Goal: Task Accomplishment & Management: Use online tool/utility

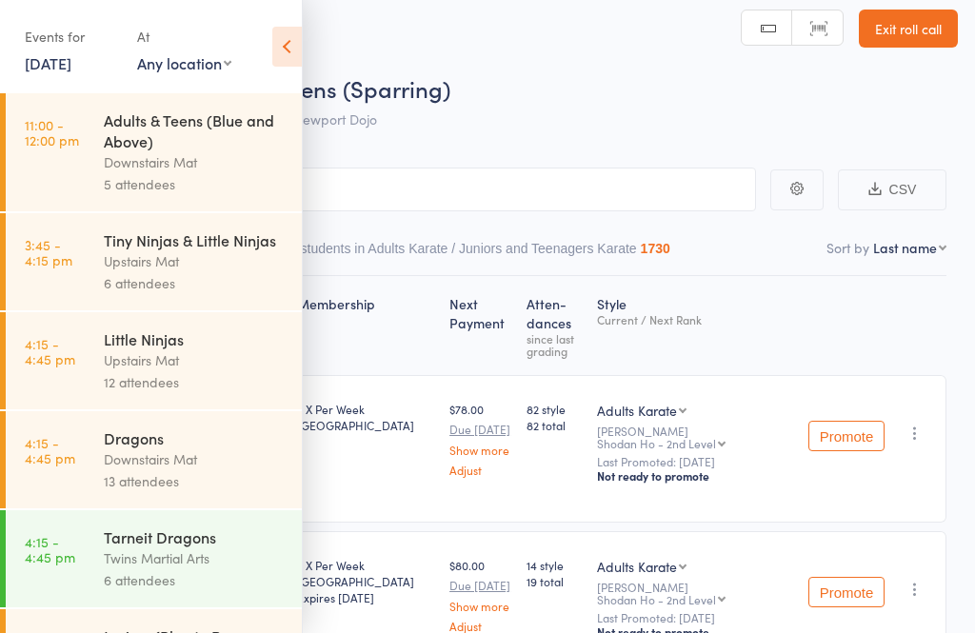
click at [115, 263] on div "Upstairs Mat" at bounding box center [195, 261] width 182 height 22
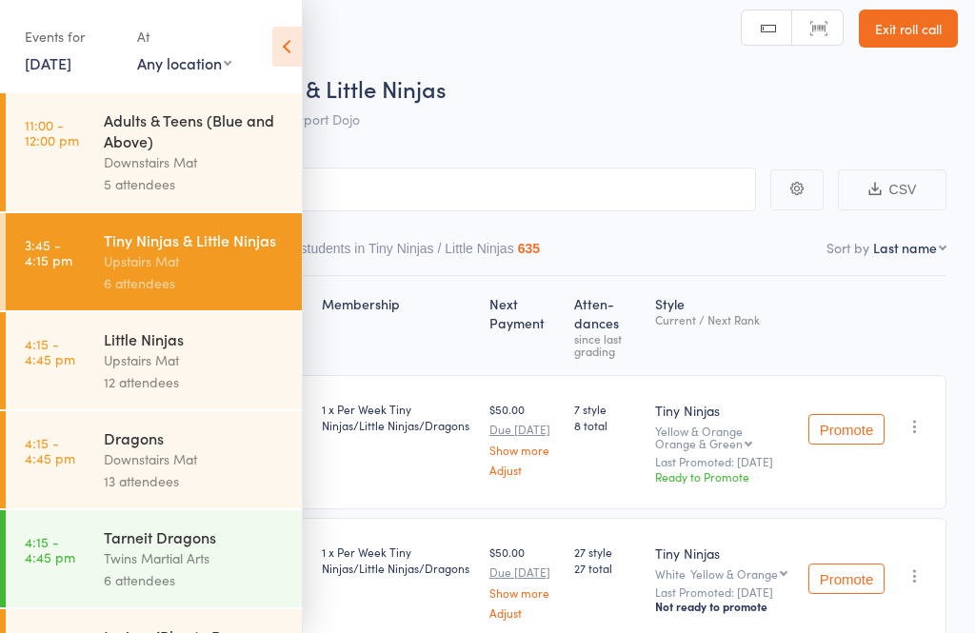
click at [273, 50] on icon at bounding box center [287, 47] width 30 height 40
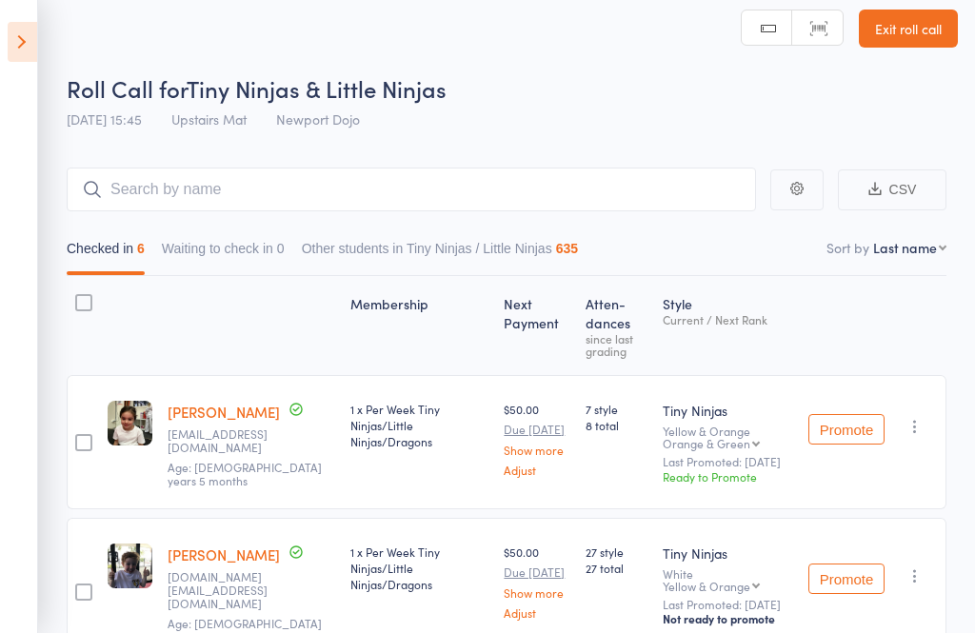
click at [22, 43] on icon at bounding box center [23, 42] width 30 height 40
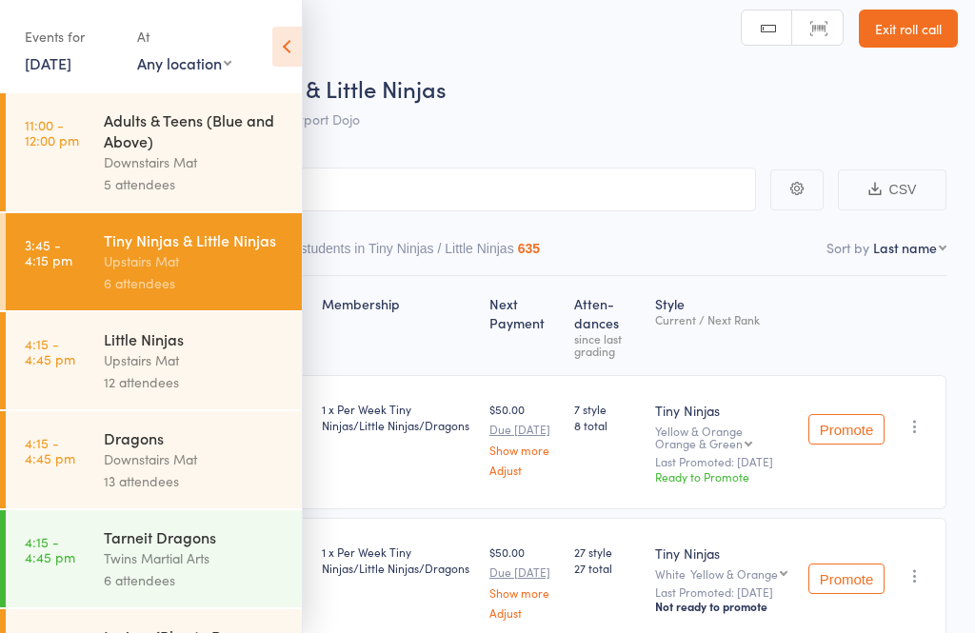
click at [98, 357] on link "4:15 - 4:45 pm Little Ninjas Upstairs Mat 12 attendees" at bounding box center [154, 360] width 296 height 97
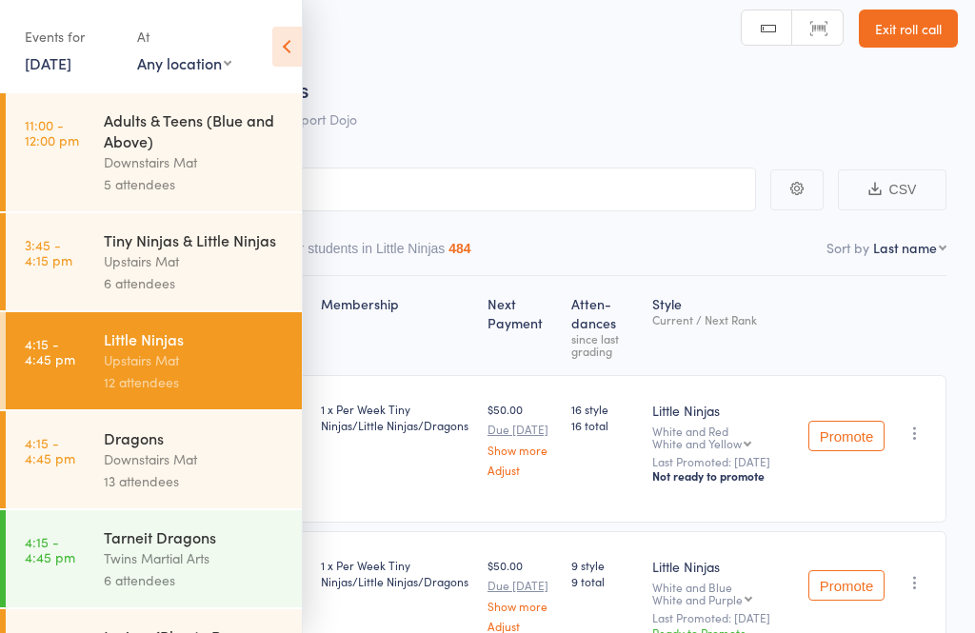
click at [280, 55] on icon at bounding box center [287, 47] width 30 height 40
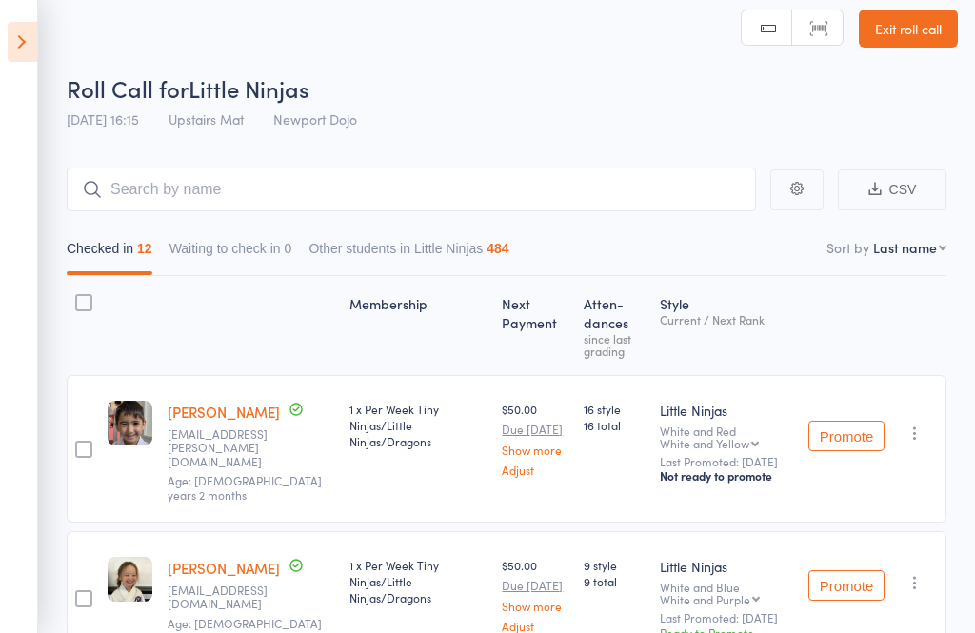
click at [10, 36] on icon at bounding box center [23, 42] width 30 height 40
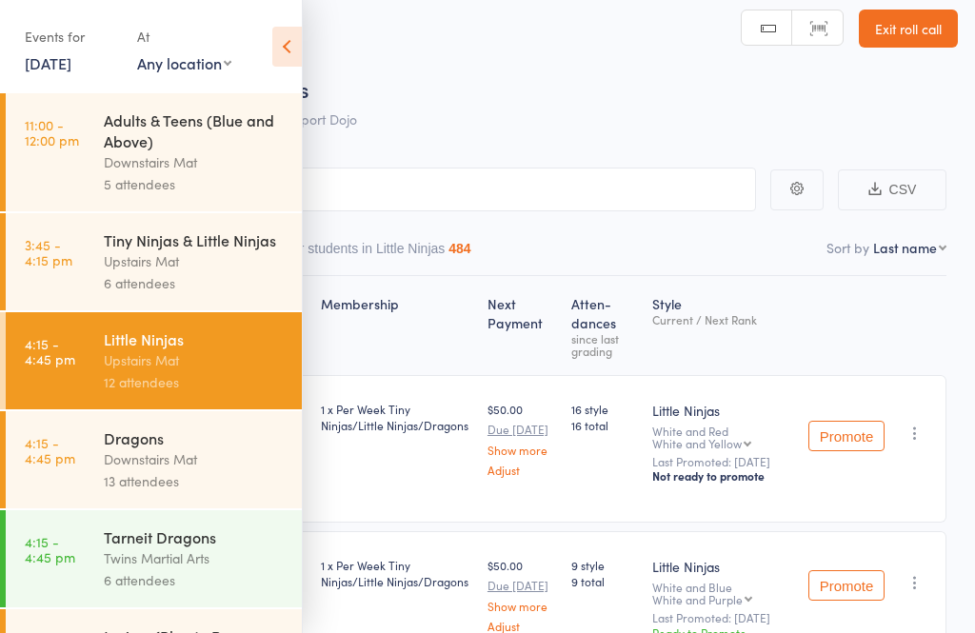
click at [110, 440] on div "Dragons" at bounding box center [195, 438] width 182 height 21
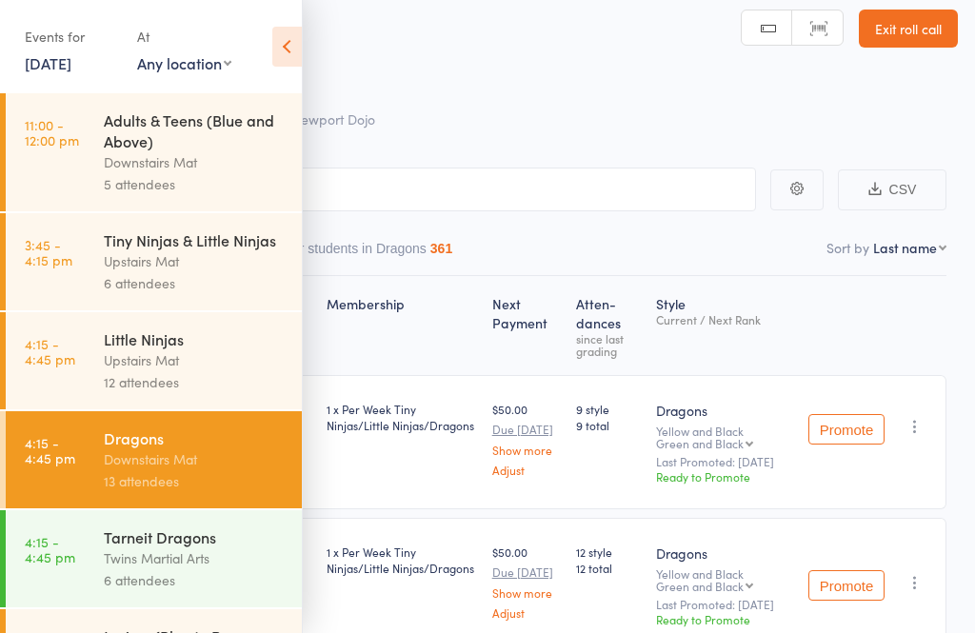
click at [287, 38] on icon at bounding box center [287, 47] width 30 height 40
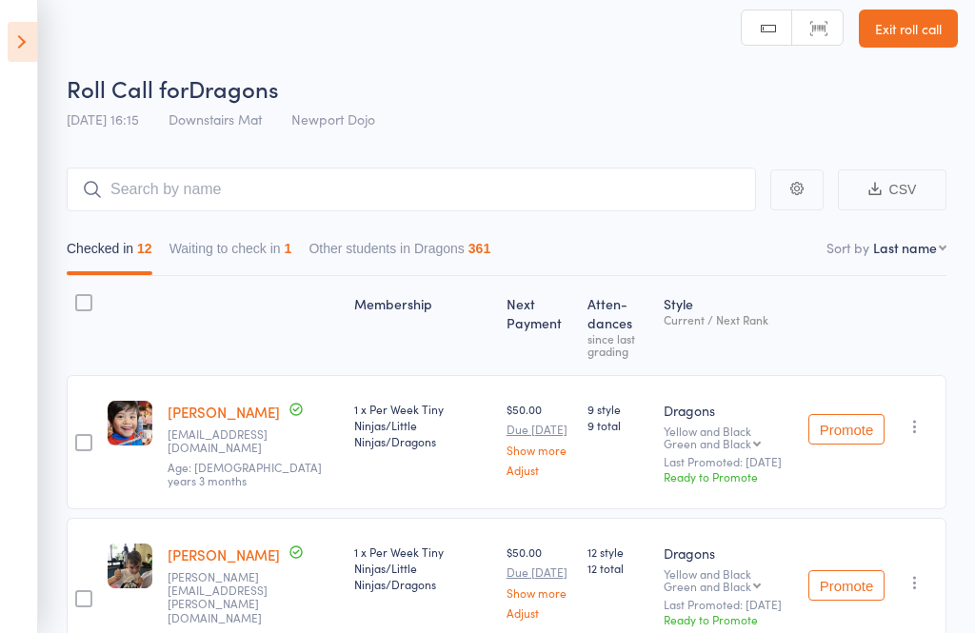
click at [192, 236] on button "Waiting to check in 1" at bounding box center [231, 253] width 123 height 44
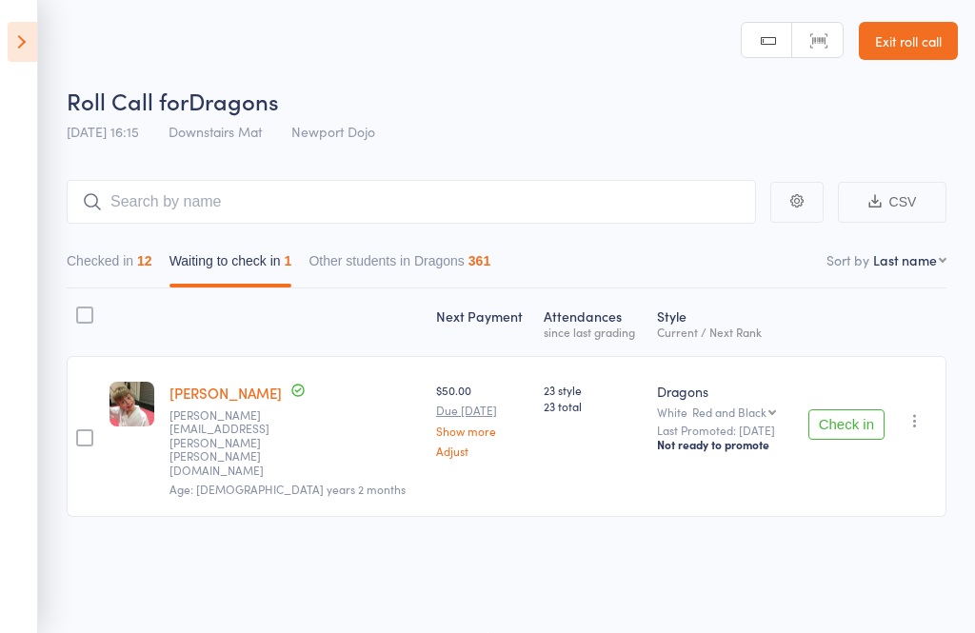
click at [934, 386] on div "Check in Check in Promote Send message Add Note Add Task Add Flag Remove Mark a…" at bounding box center [868, 436] width 155 height 161
click at [909, 410] on button "button" at bounding box center [915, 421] width 23 height 23
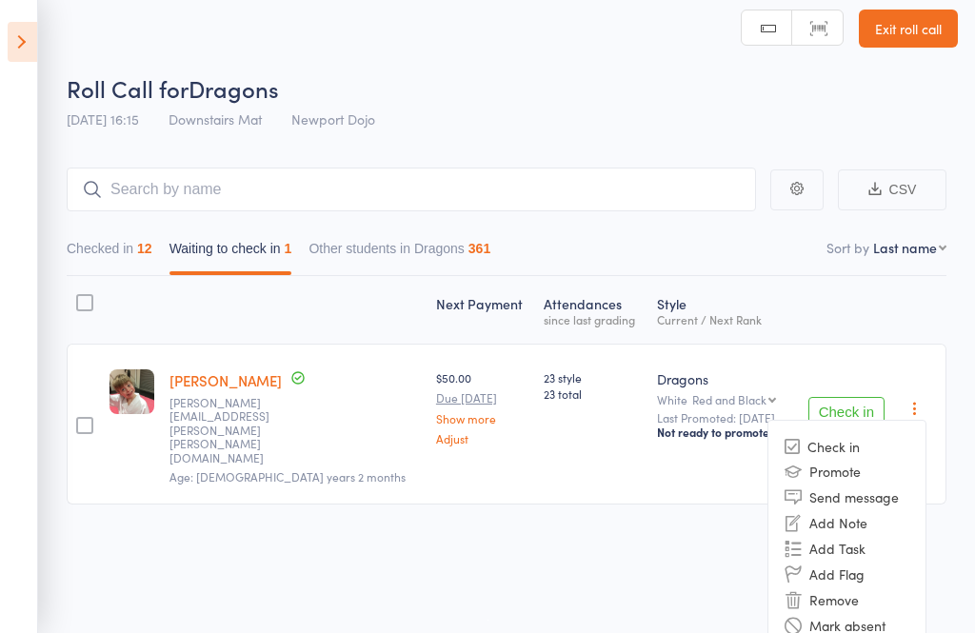
click at [852, 589] on li "Remove" at bounding box center [847, 600] width 157 height 26
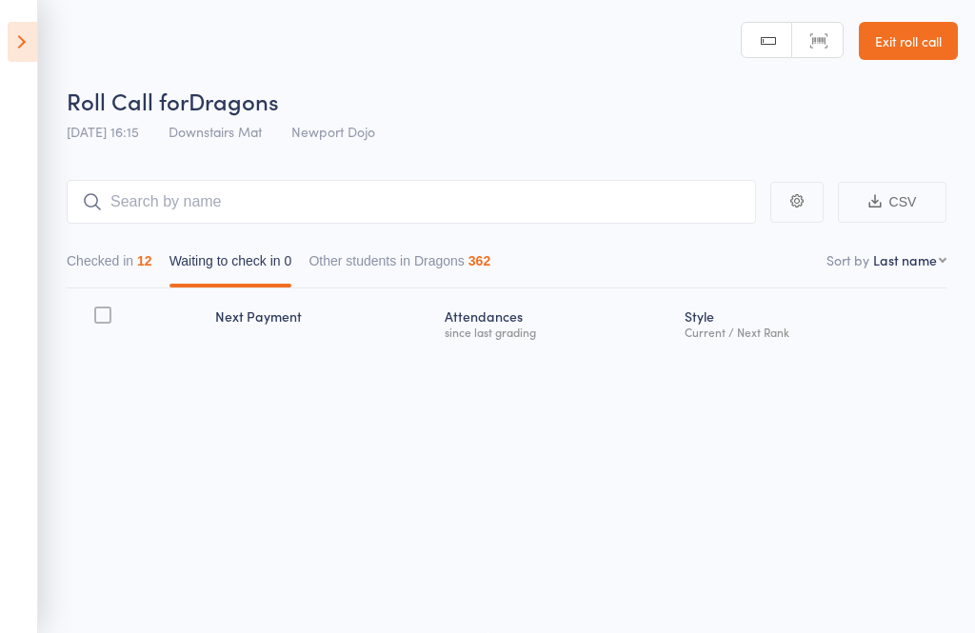
click at [10, 50] on icon at bounding box center [23, 42] width 30 height 40
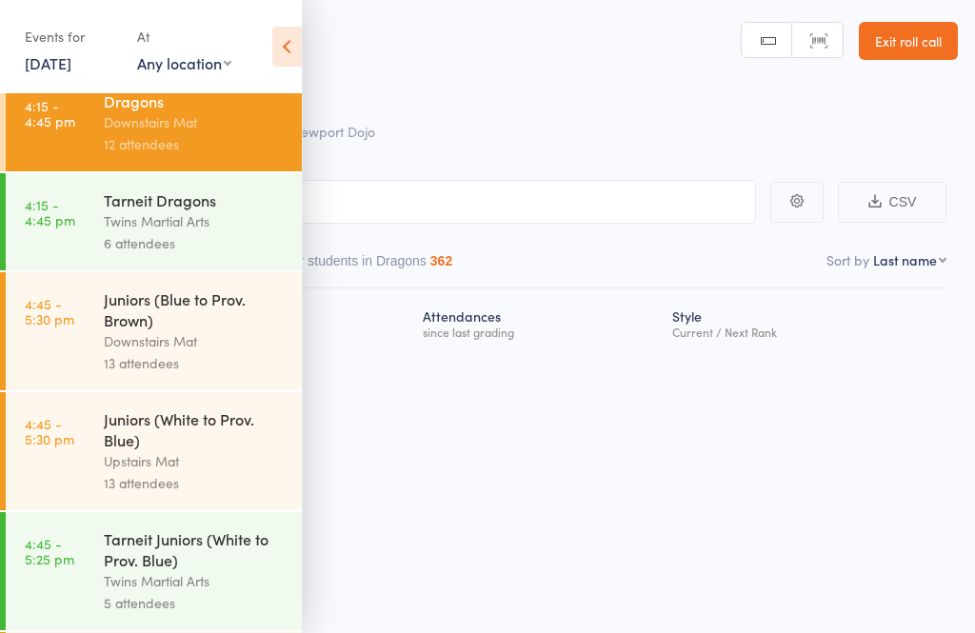
scroll to position [335, 0]
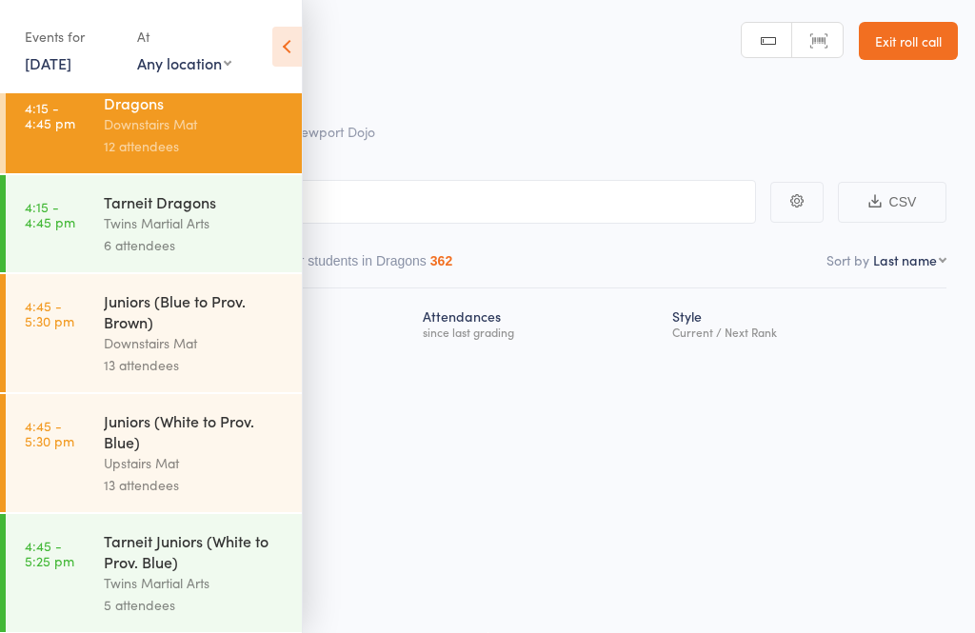
click at [108, 330] on div "Juniors (Blue to Prov. Brown)" at bounding box center [195, 311] width 182 height 42
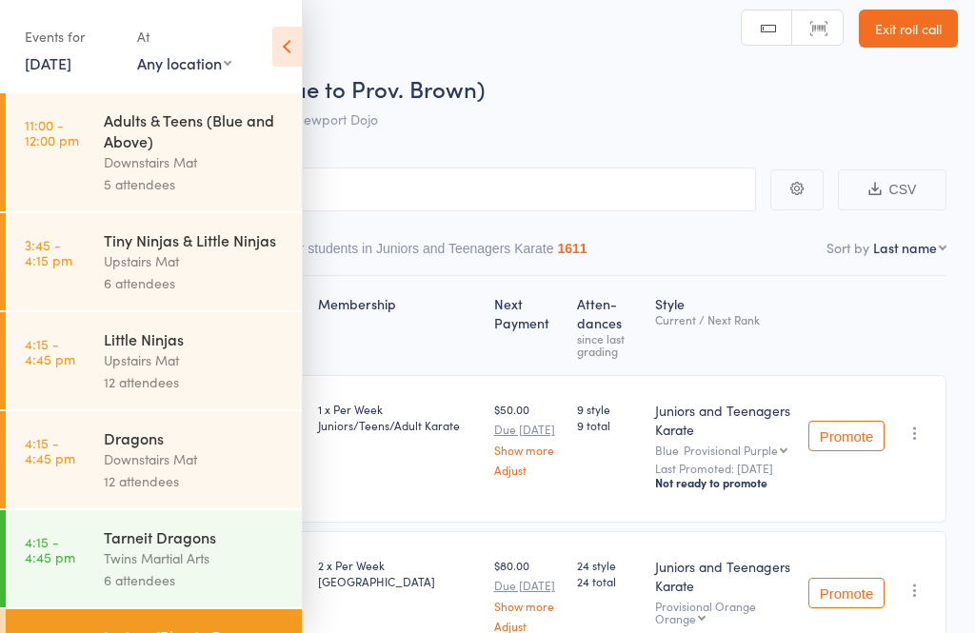
click at [274, 38] on icon at bounding box center [287, 47] width 30 height 40
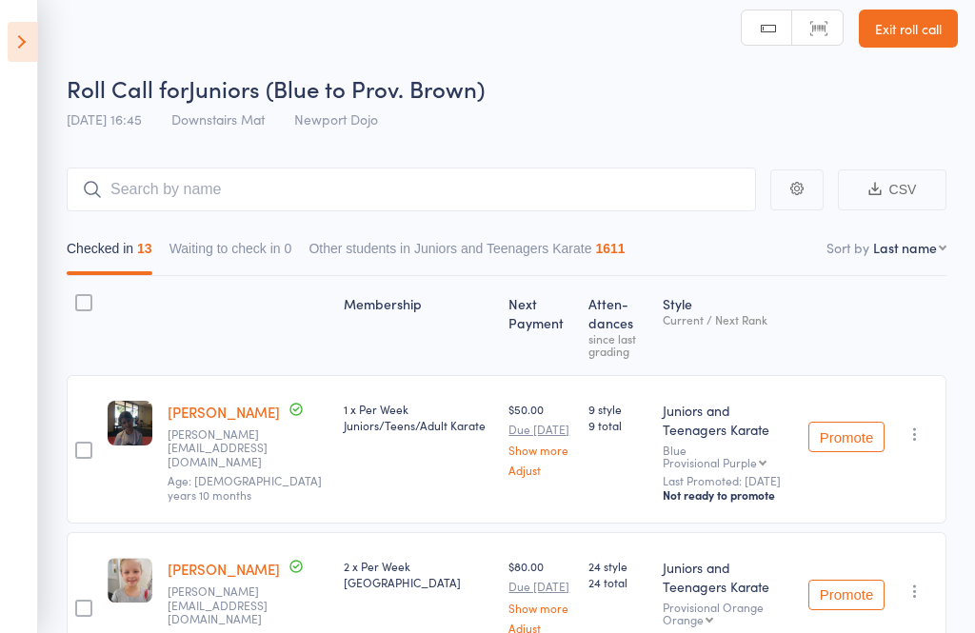
click at [48, 50] on header "Roll Call for Juniors (Blue to Prov. [PERSON_NAME]) [DATE] 16:45 Downstairs Mat…" at bounding box center [487, 63] width 975 height 152
click at [24, 57] on icon at bounding box center [23, 42] width 30 height 40
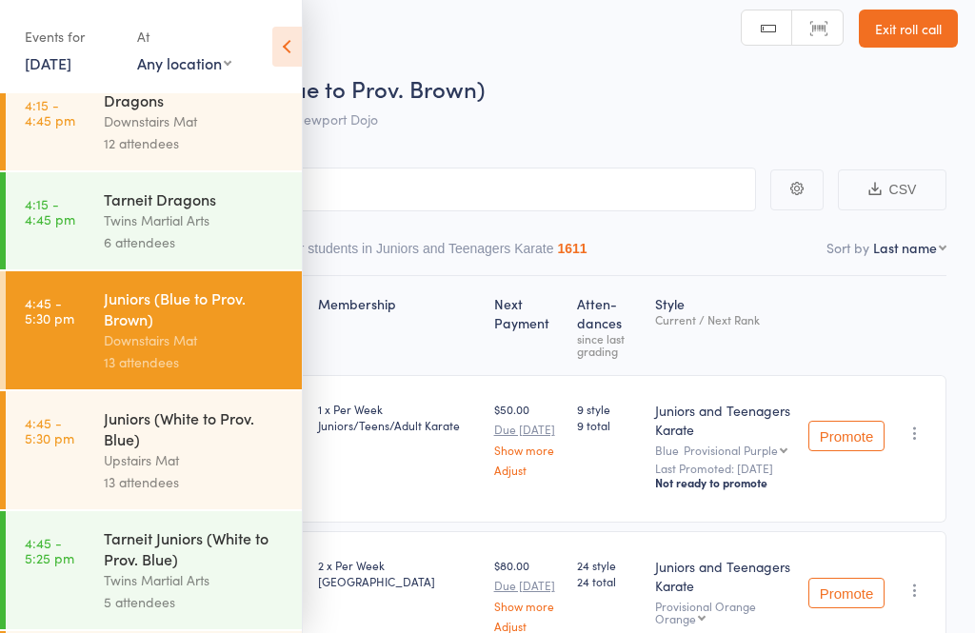
scroll to position [437, 0]
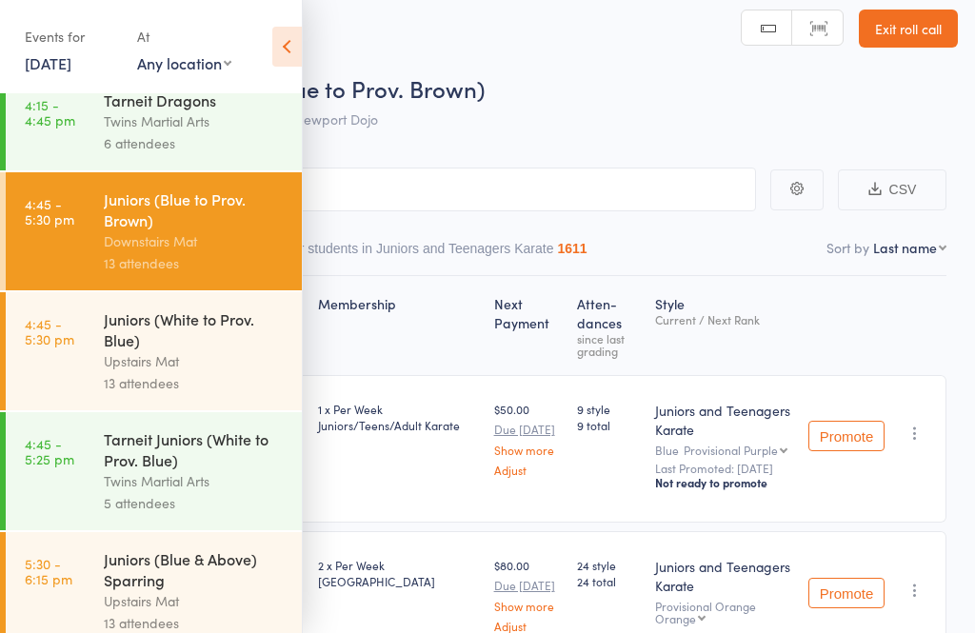
click at [196, 350] on div "Juniors (White to Prov. Blue)" at bounding box center [195, 330] width 182 height 42
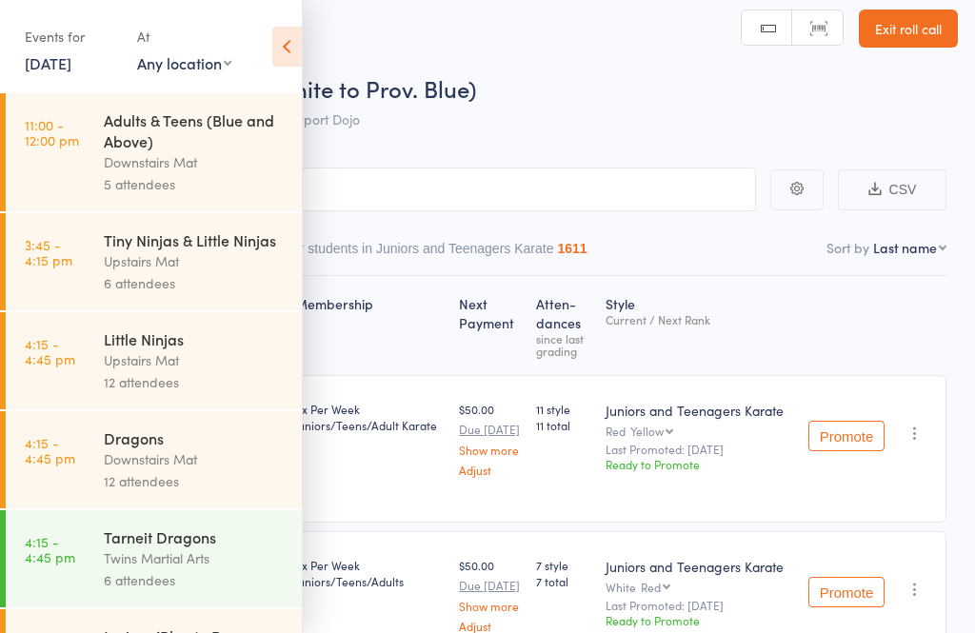
click at [297, 40] on icon at bounding box center [287, 47] width 30 height 40
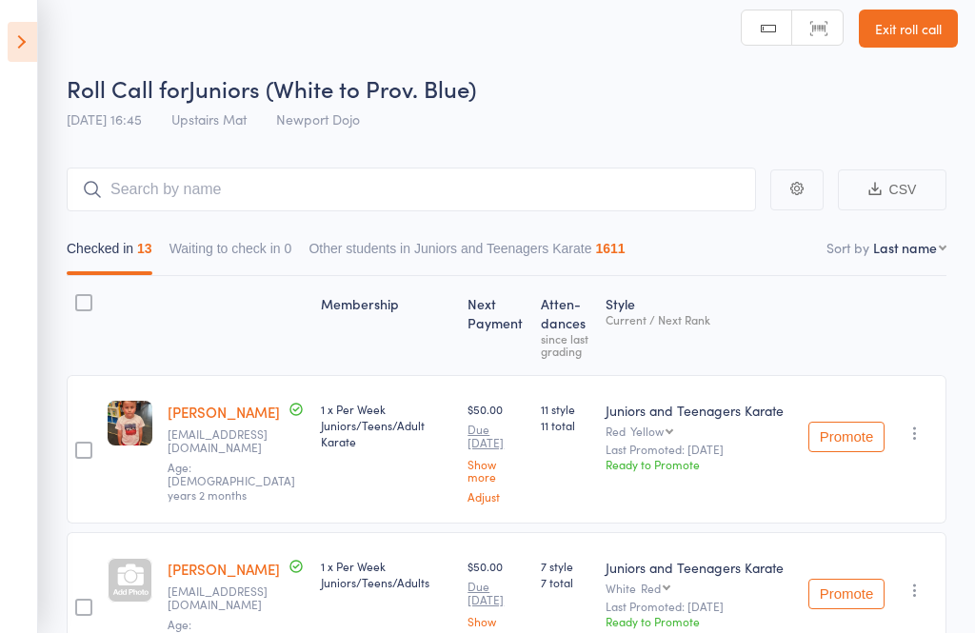
click at [9, 48] on icon at bounding box center [23, 42] width 30 height 40
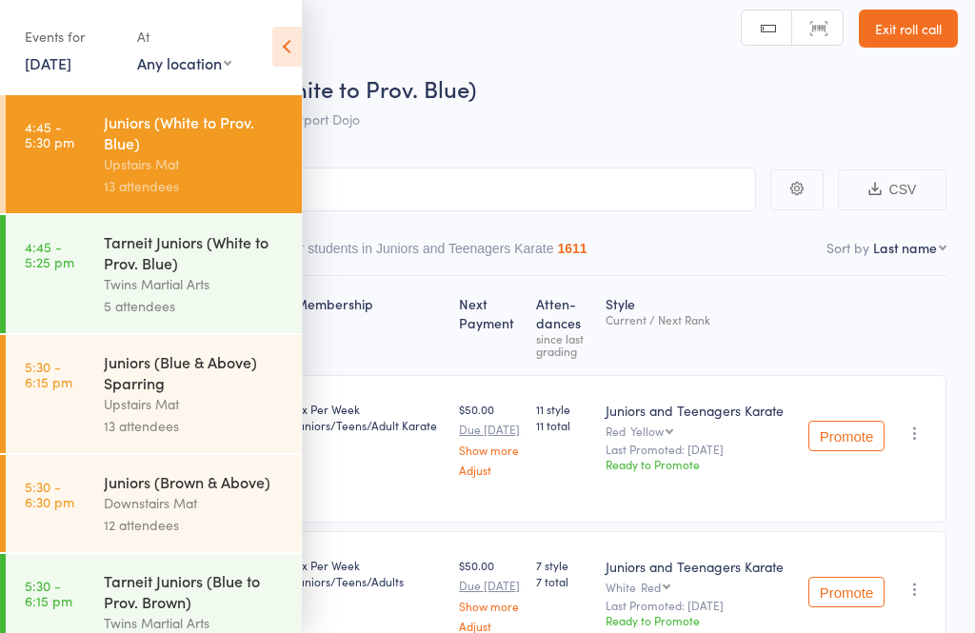
scroll to position [633, 0]
click at [110, 394] on div "Juniors (Blue & Above) Sparring" at bounding box center [195, 373] width 182 height 42
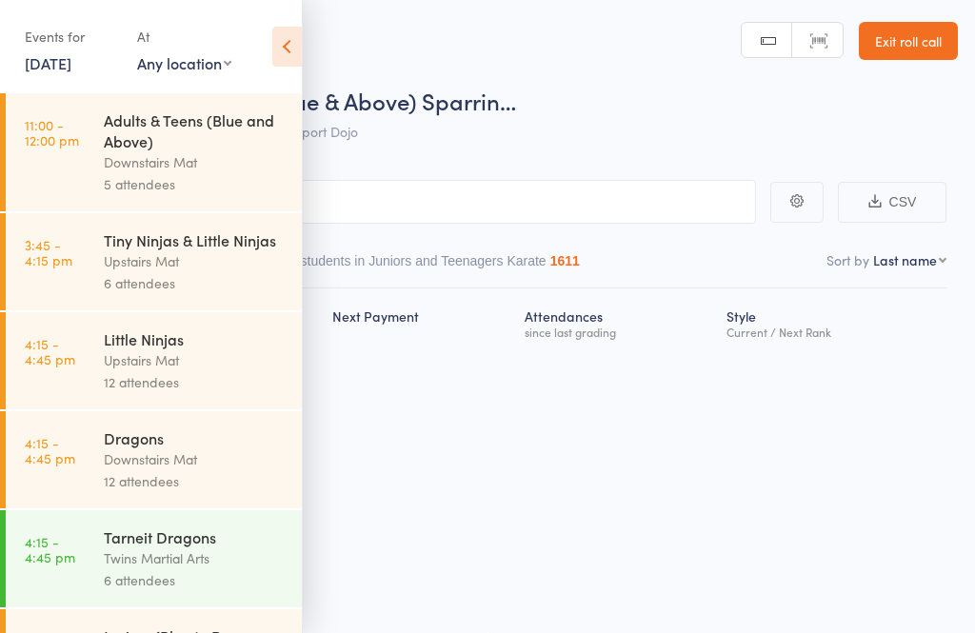
click at [282, 53] on icon at bounding box center [287, 47] width 30 height 40
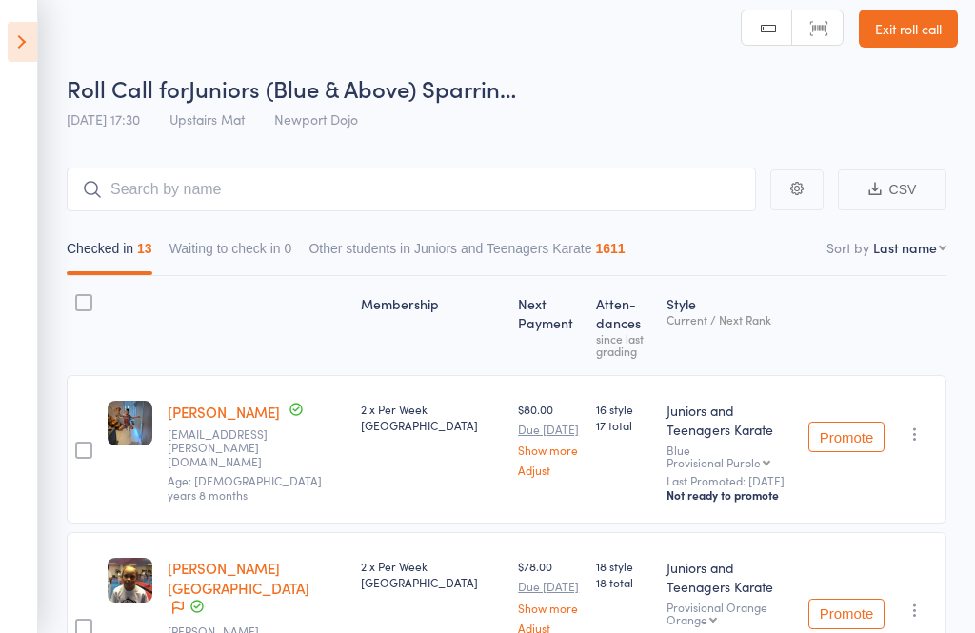
click at [19, 59] on icon at bounding box center [23, 42] width 30 height 40
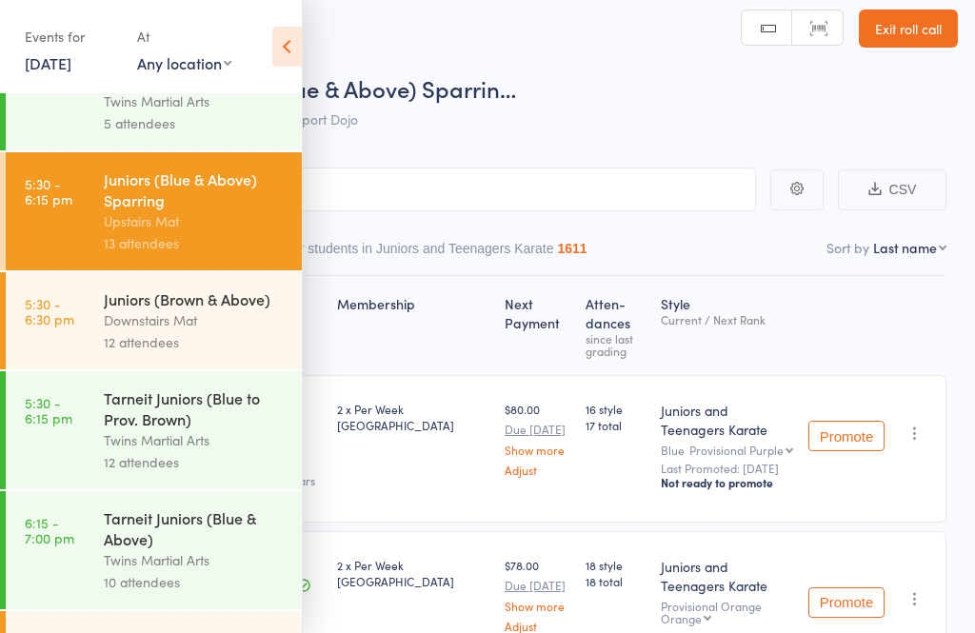
scroll to position [889, 0]
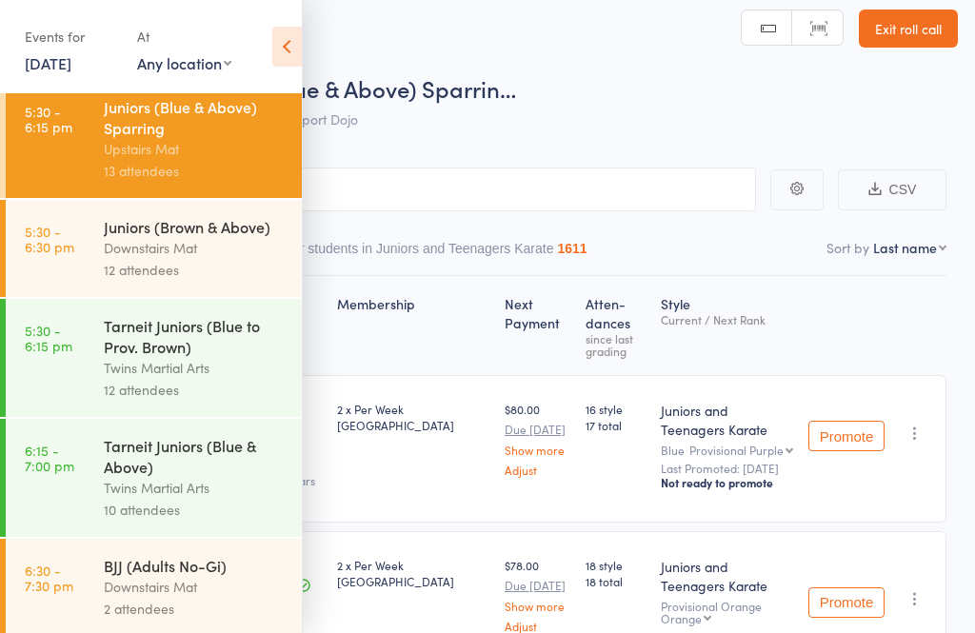
click at [103, 276] on link "5:30 - 6:30 pm Juniors (Brown & Above) Downstairs Mat 12 attendees" at bounding box center [154, 248] width 296 height 97
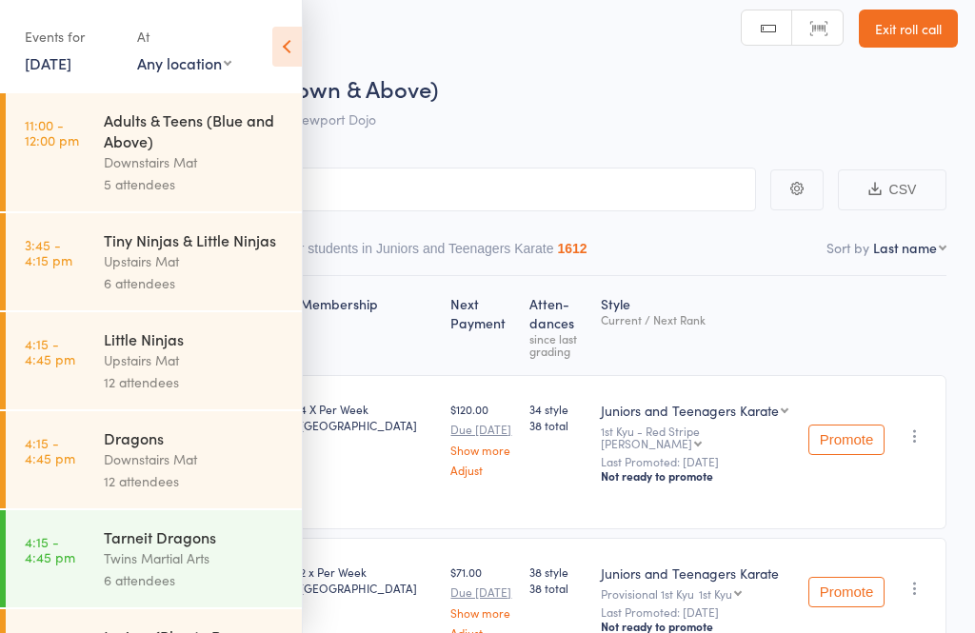
click at [283, 50] on icon at bounding box center [287, 47] width 30 height 40
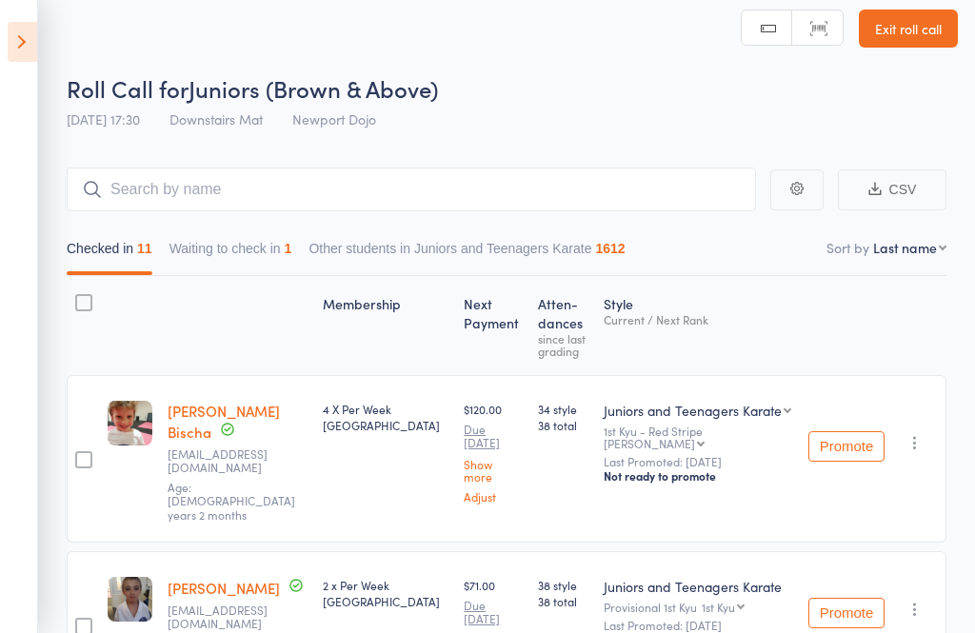
click at [223, 254] on button "Waiting to check in 1" at bounding box center [231, 253] width 123 height 44
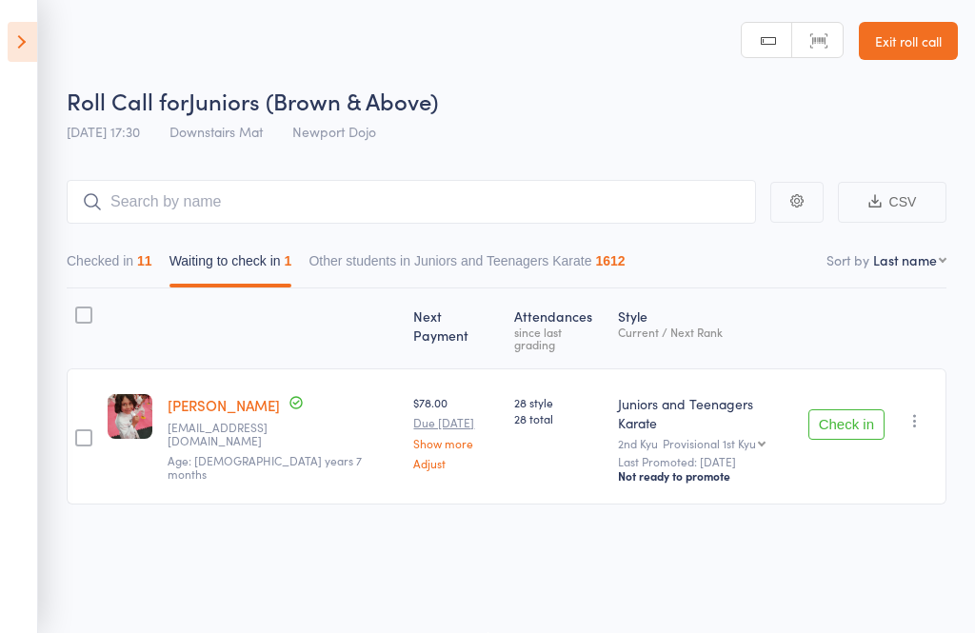
click at [843, 410] on button "Check in" at bounding box center [847, 425] width 76 height 30
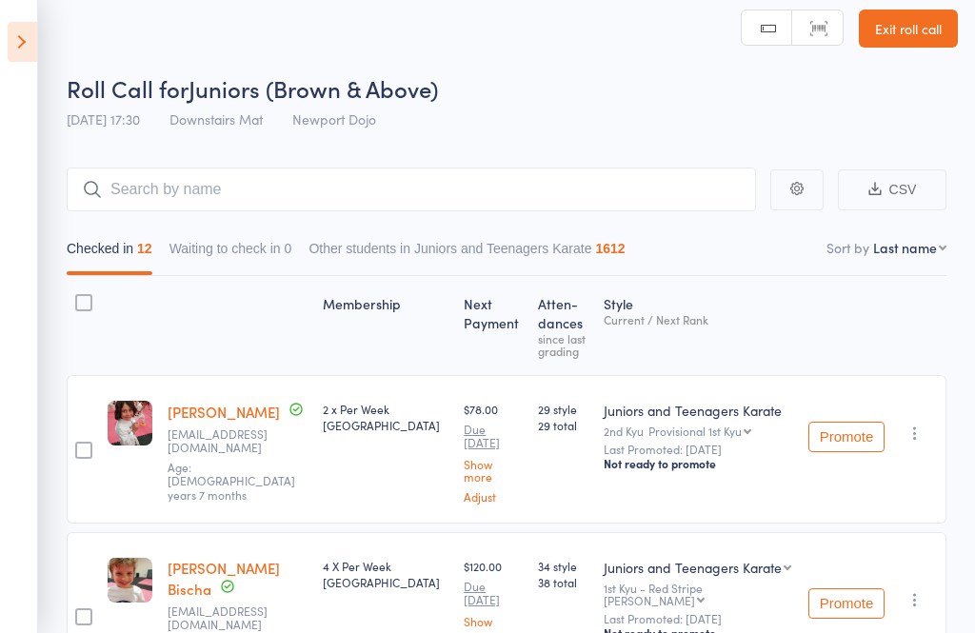
click at [20, 51] on icon at bounding box center [23, 42] width 30 height 40
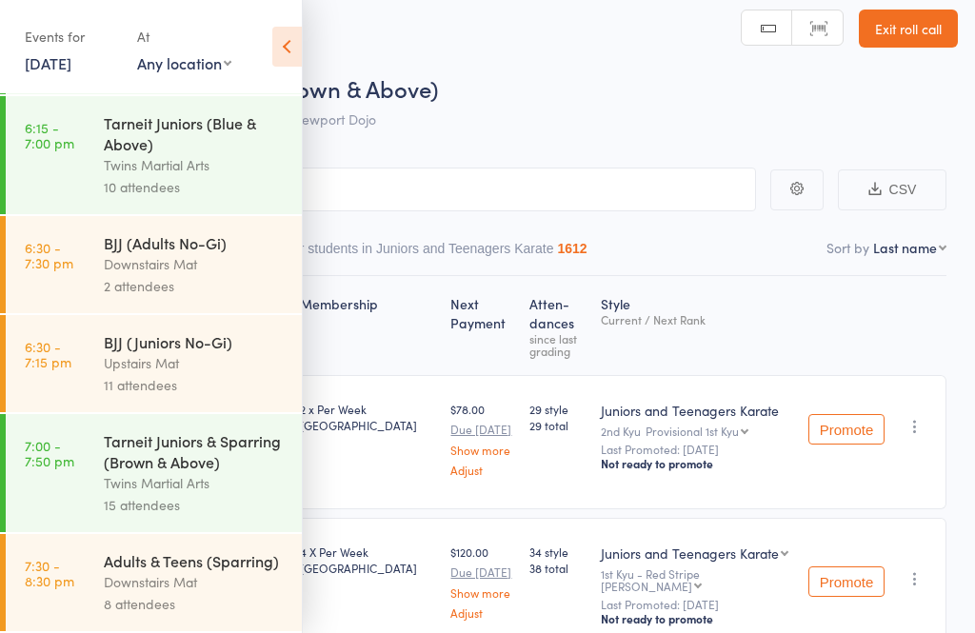
scroll to position [1161, 0]
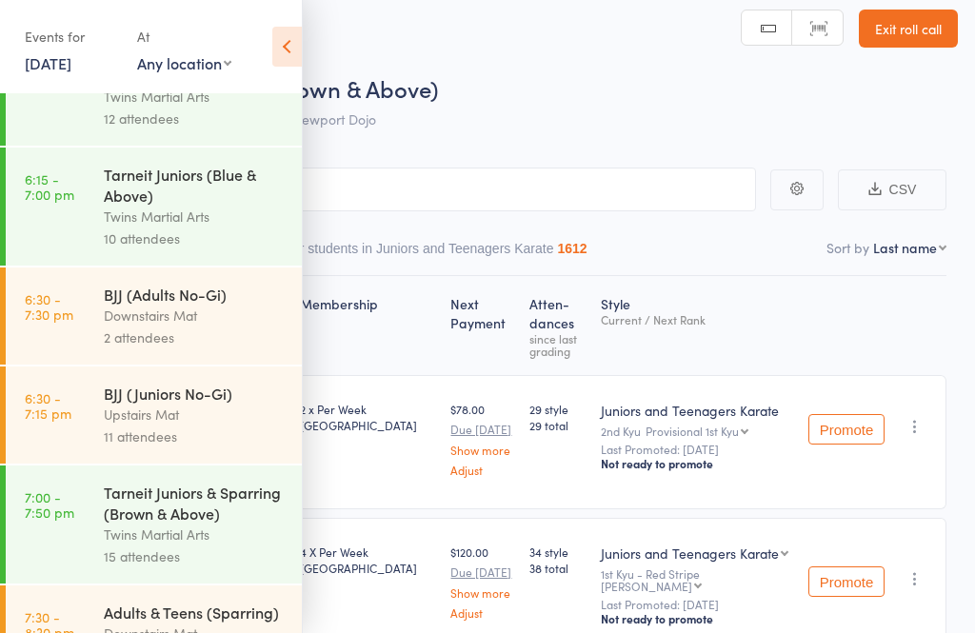
click at [201, 426] on div "Upstairs Mat" at bounding box center [195, 415] width 182 height 22
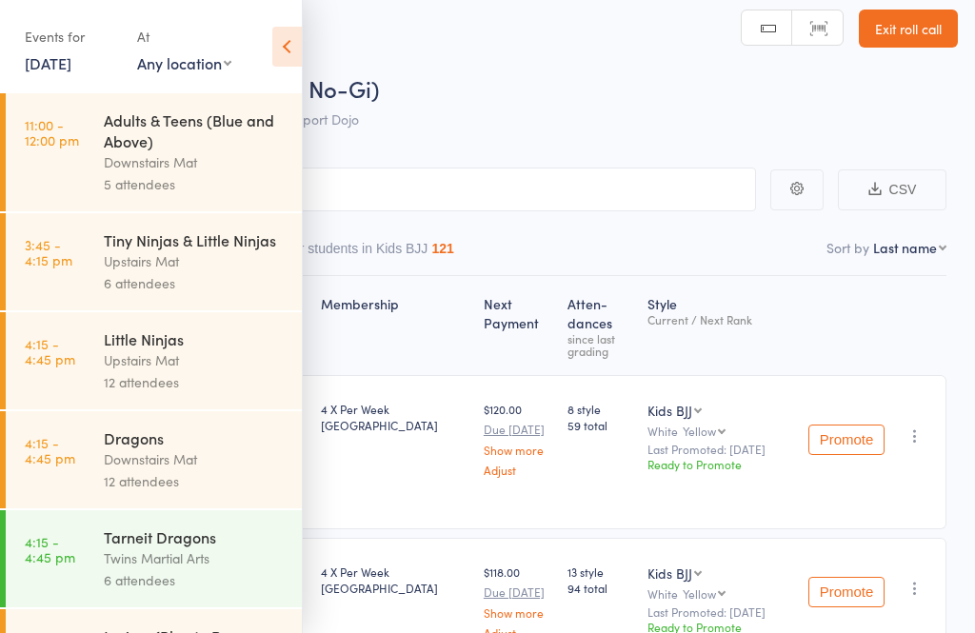
click at [289, 41] on icon at bounding box center [287, 47] width 30 height 40
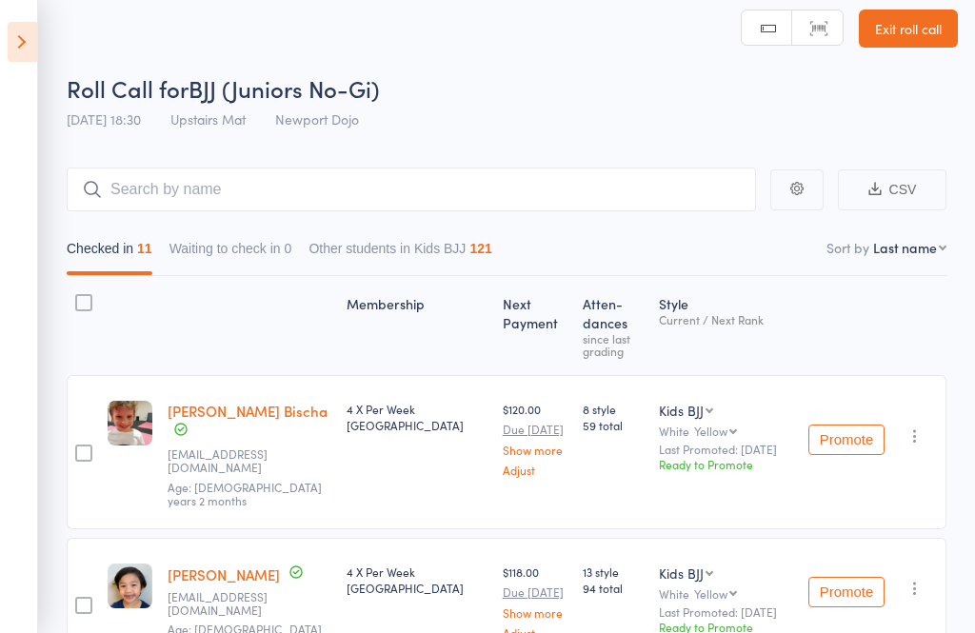
click at [11, 31] on icon at bounding box center [23, 42] width 30 height 40
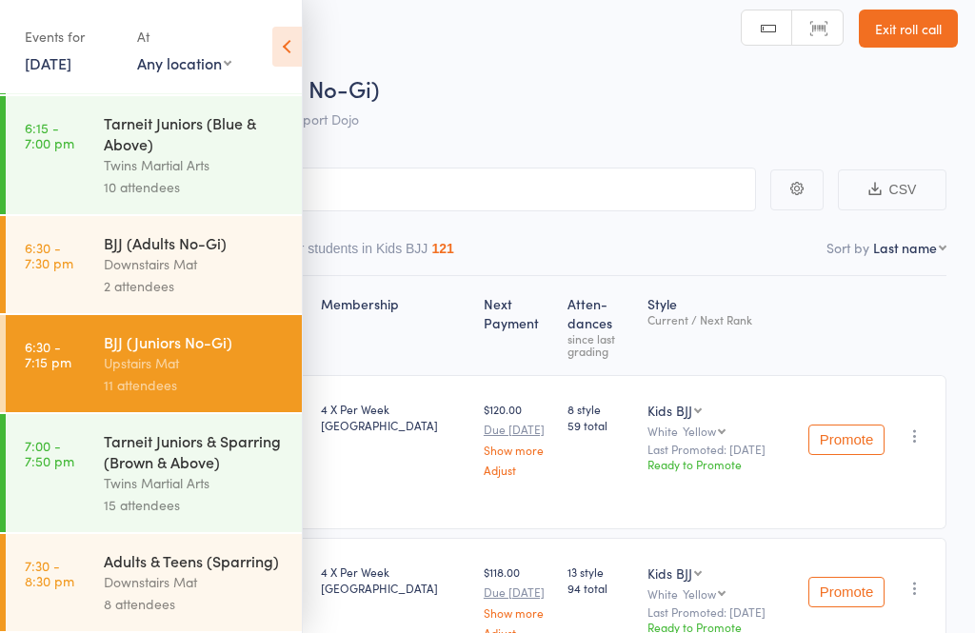
scroll to position [1258, 0]
click at [109, 253] on div "Downstairs Mat" at bounding box center [195, 264] width 182 height 22
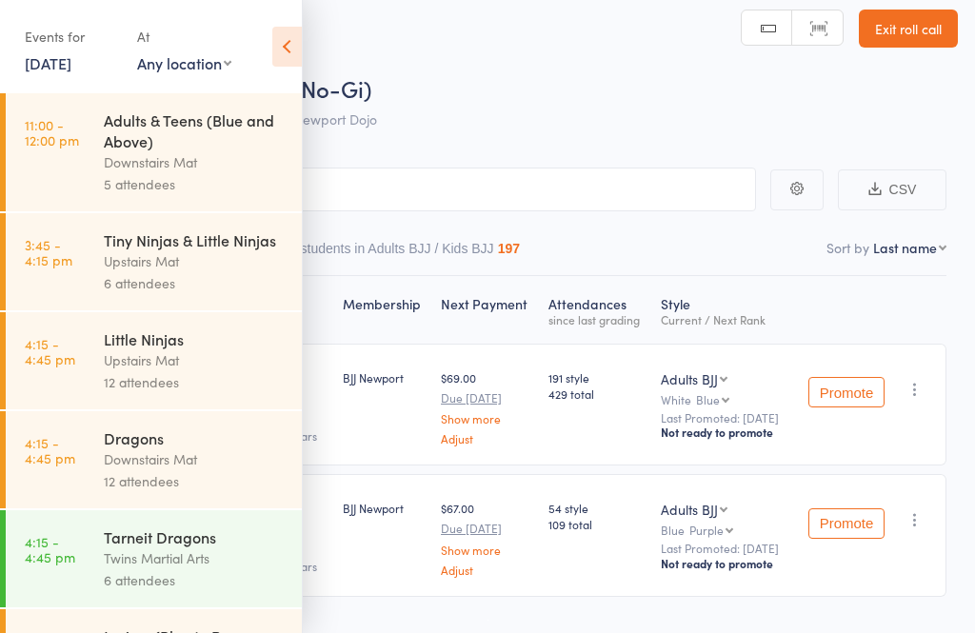
click at [301, 38] on icon at bounding box center [287, 47] width 30 height 40
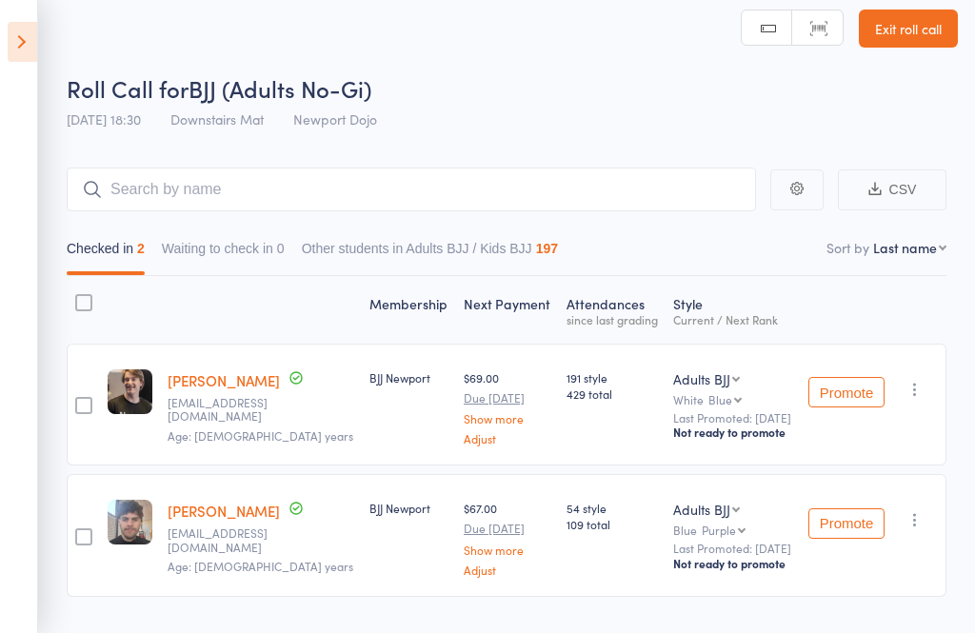
scroll to position [64, 0]
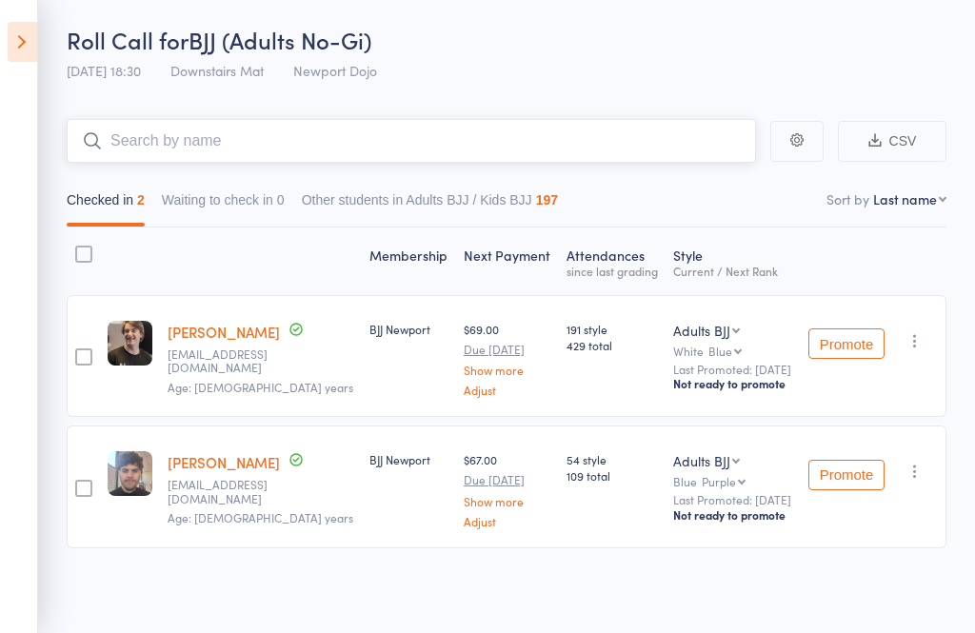
click at [532, 147] on input "search" at bounding box center [411, 141] width 689 height 44
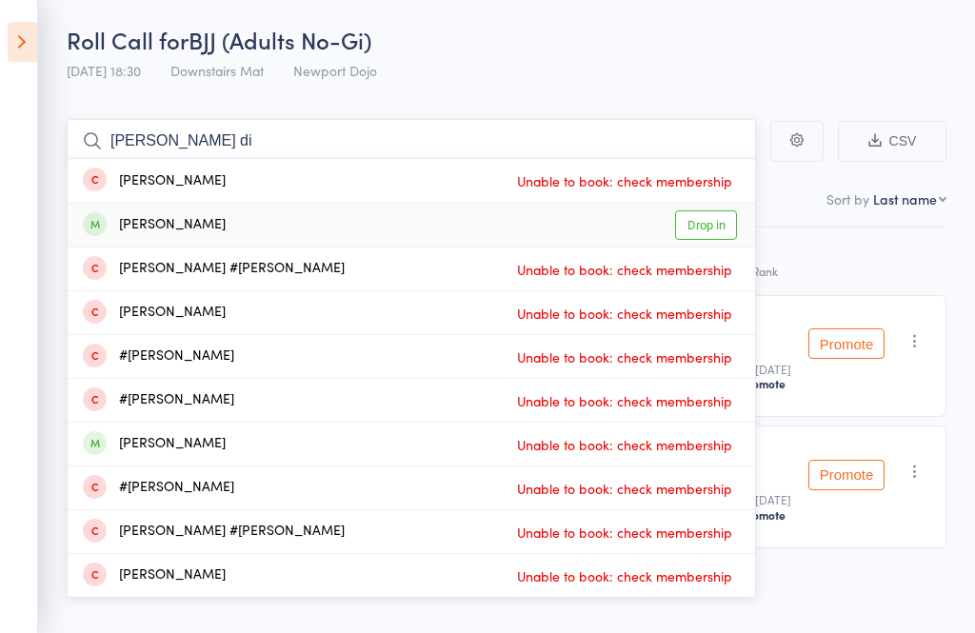
type input "[PERSON_NAME] di"
click at [713, 225] on link "Drop in" at bounding box center [706, 225] width 62 height 30
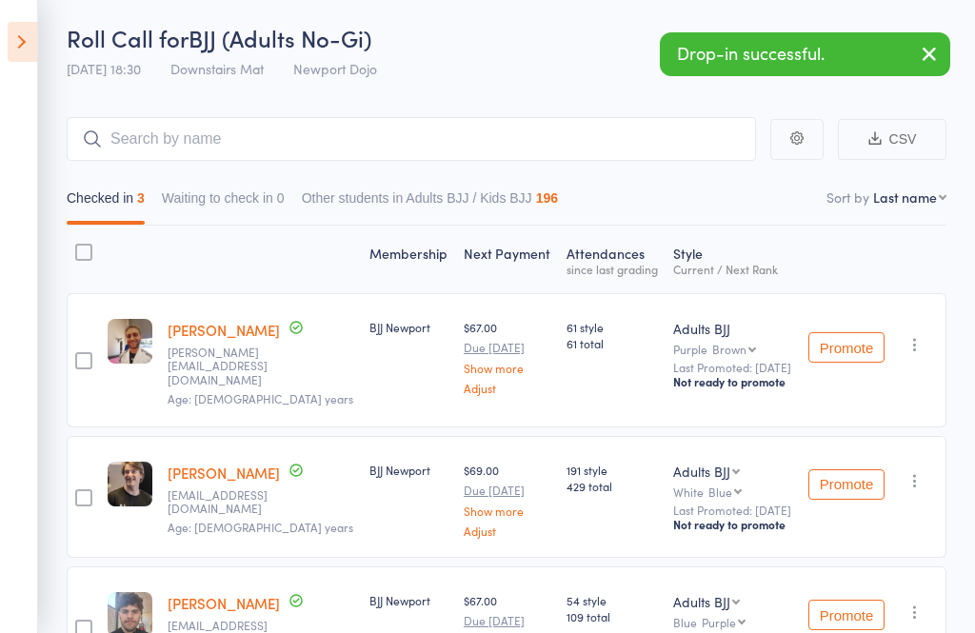
click at [11, 55] on icon at bounding box center [23, 42] width 30 height 40
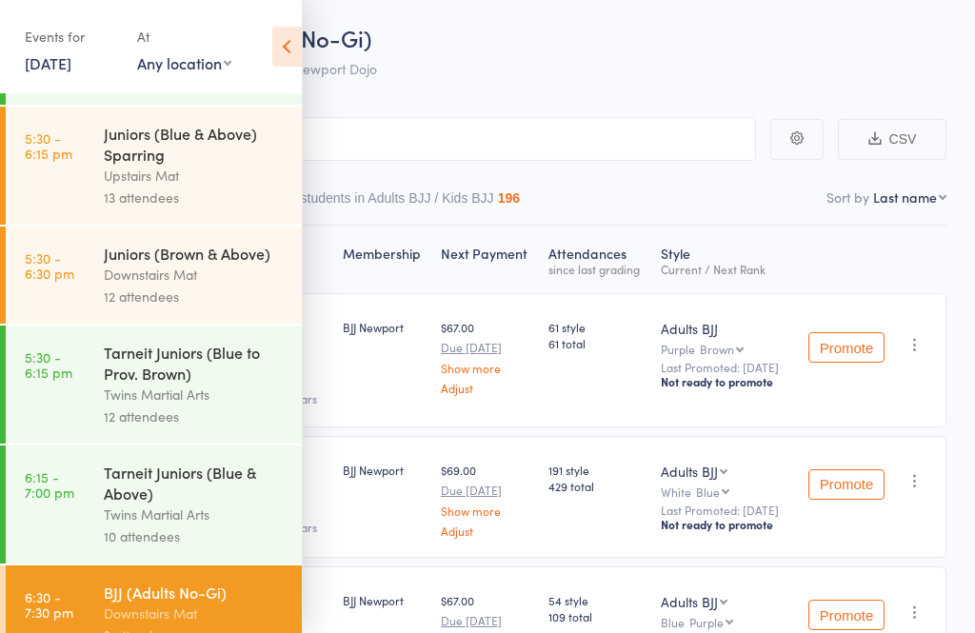
scroll to position [847, 0]
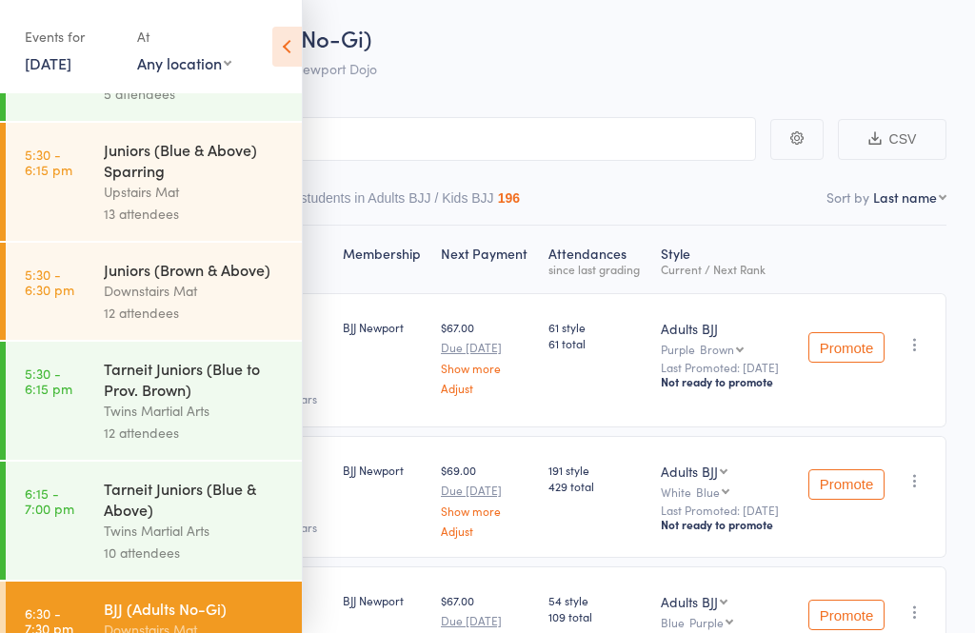
click at [137, 280] on div "Juniors (Brown & Above)" at bounding box center [195, 269] width 182 height 21
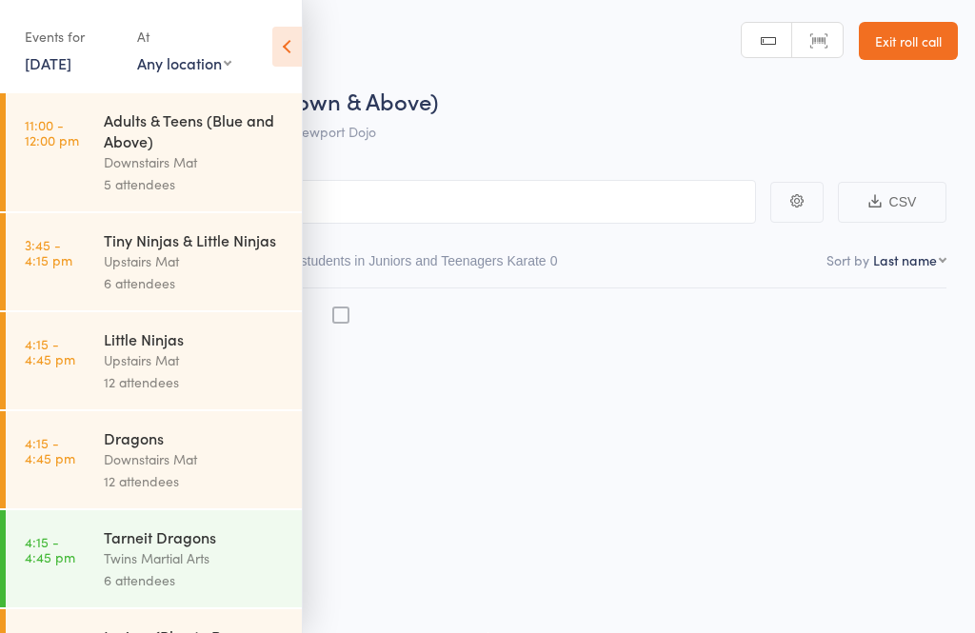
scroll to position [13, 0]
click at [289, 52] on icon at bounding box center [287, 47] width 30 height 40
